Goal: Task Accomplishment & Management: Understand process/instructions

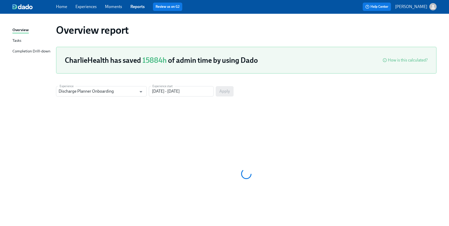
click at [64, 8] on link "Home" at bounding box center [61, 6] width 11 height 5
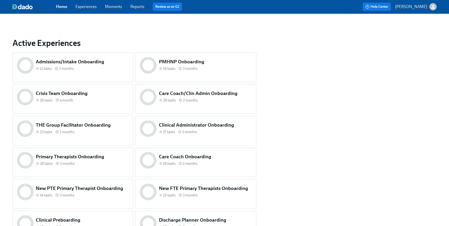
scroll to position [178, 0]
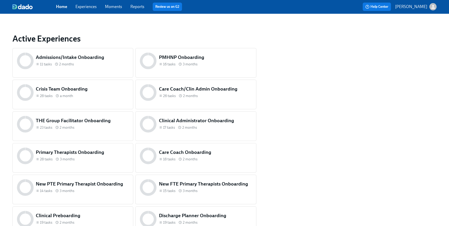
click at [193, 99] on div "Care Coach/Clin Admin Onboarding 26 tasks 2 months" at bounding box center [205, 93] width 95 height 16
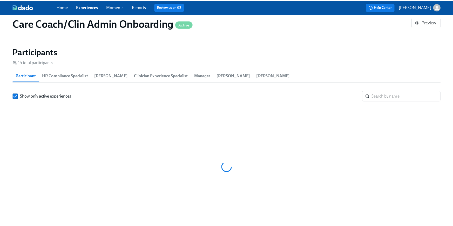
scroll to position [0, 3015]
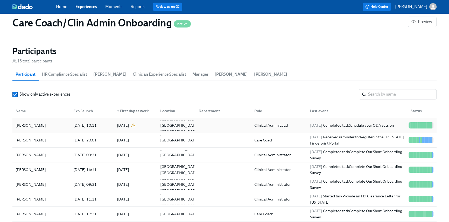
click at [292, 126] on div "Clinical Admin Lead" at bounding box center [278, 125] width 56 height 10
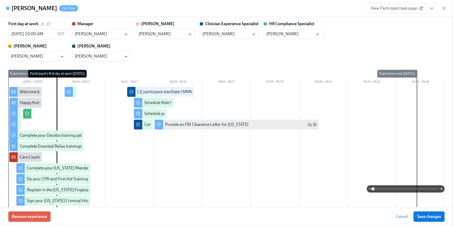
click at [393, 12] on link "View Participant task page" at bounding box center [396, 8] width 60 height 10
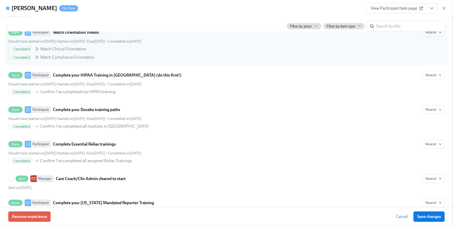
scroll to position [286, 0]
